Goal: Check status

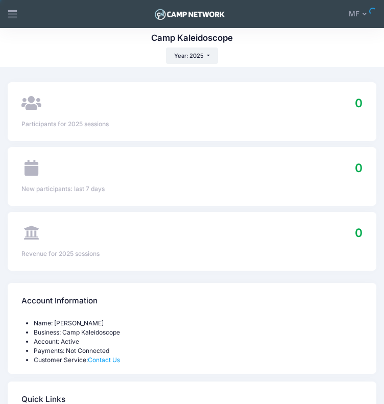
select select
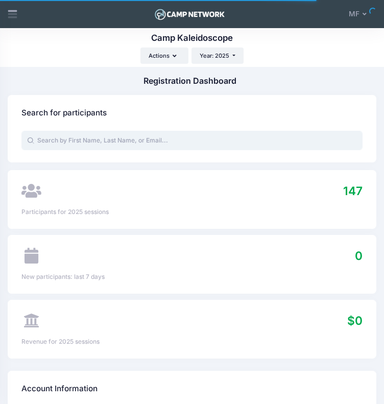
click at [137, 145] on input "text" at bounding box center [191, 140] width 341 height 19
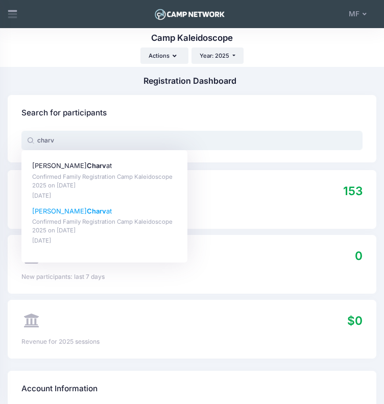
click at [94, 240] on p "Apr-15, 2025" at bounding box center [104, 241] width 145 height 9
type input "Emilia Charvat (Confirmed Family Registration Camp Kaleidoscope 2025, Jun-16, 2…"
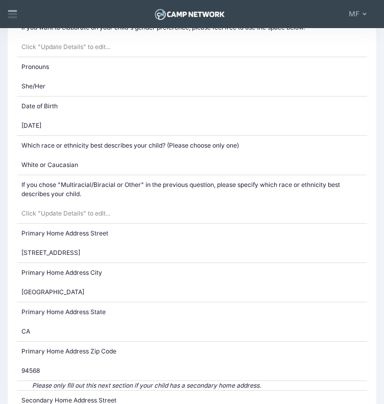
scroll to position [792, 0]
